Goal: Information Seeking & Learning: Learn about a topic

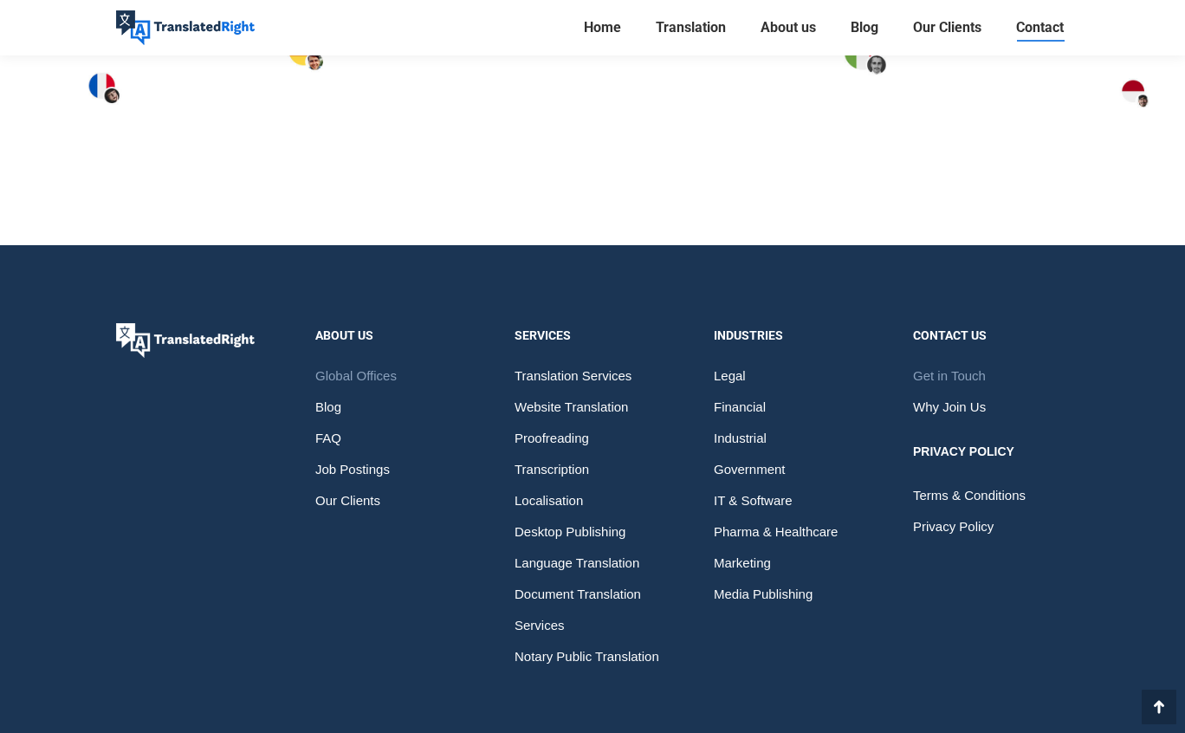
scroll to position [2648, 0]
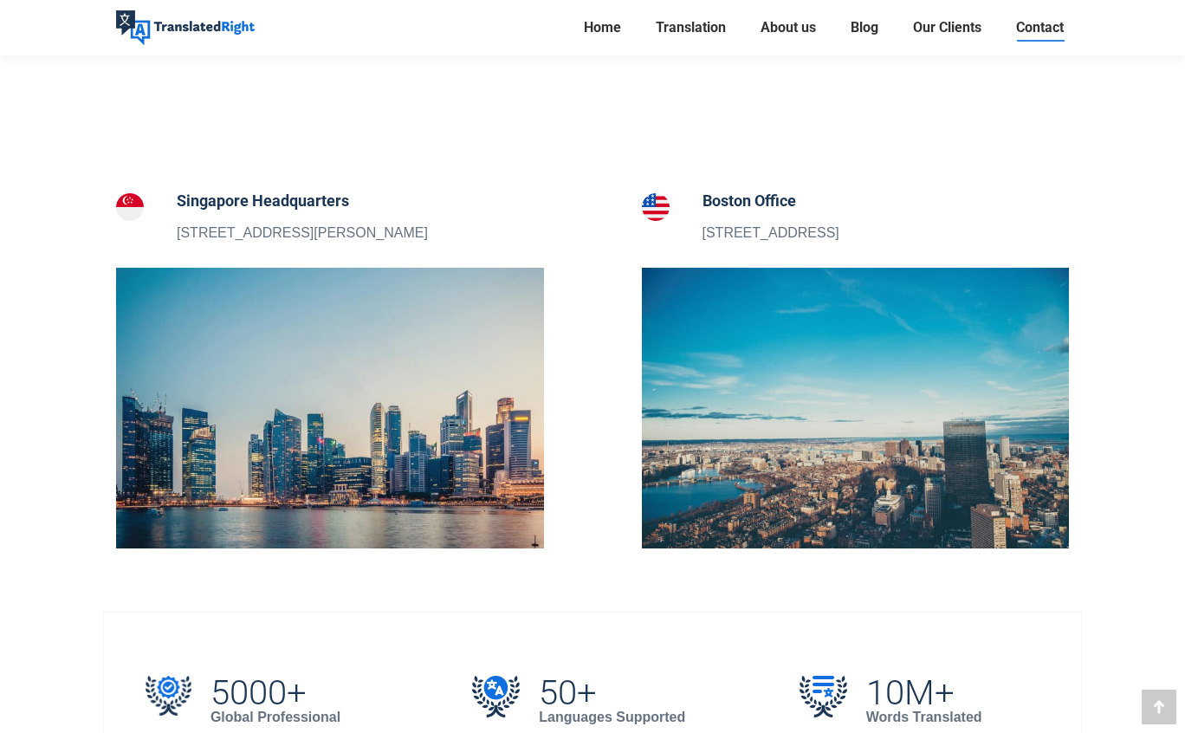
click at [706, 27] on span "Translation" at bounding box center [691, 27] width 70 height 17
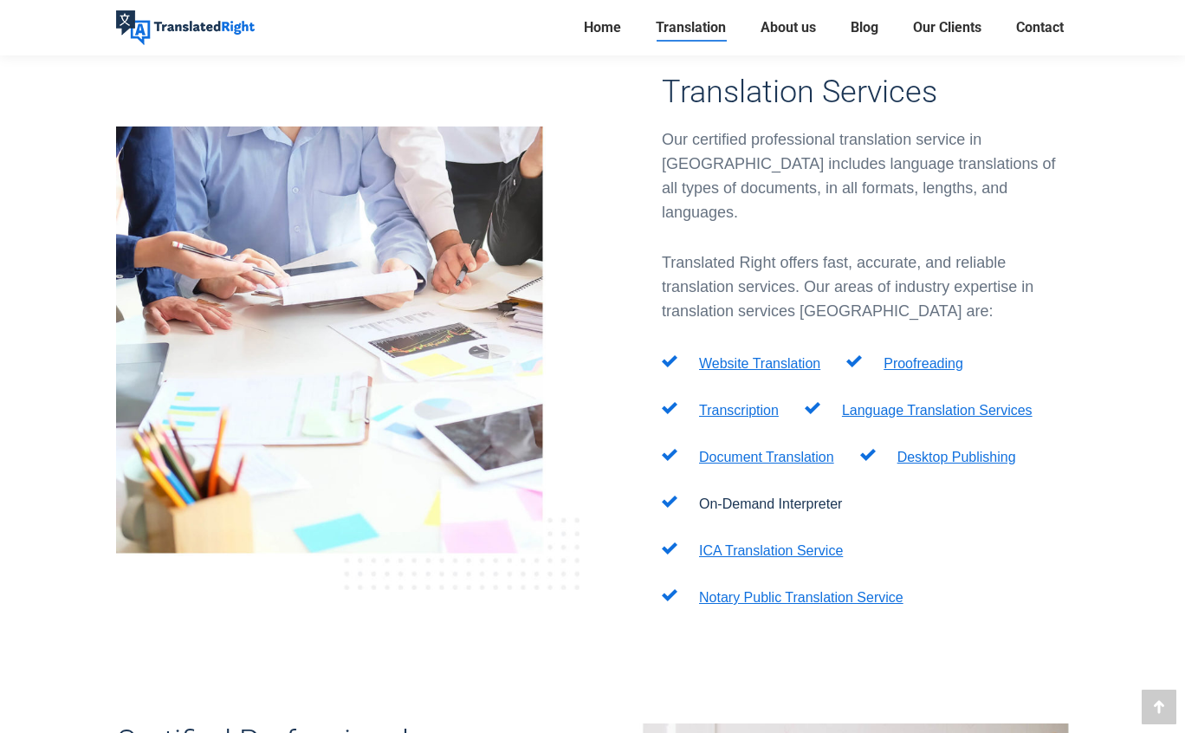
scroll to position [516, 0]
click at [800, 544] on link "ICA Translation Service" at bounding box center [771, 551] width 144 height 15
